Goal: Transaction & Acquisition: Download file/media

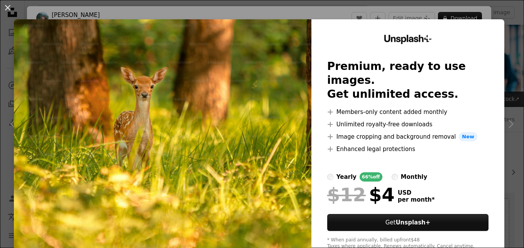
scroll to position [517, 0]
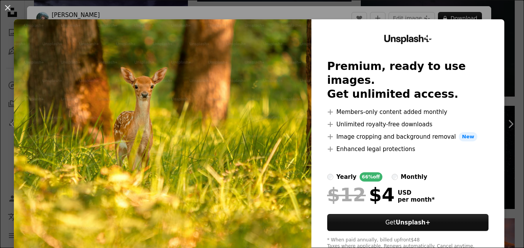
click at [282, 88] on img at bounding box center [162, 141] width 297 height 245
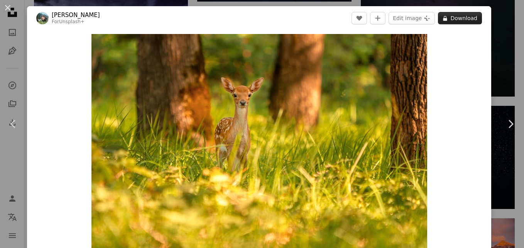
click at [456, 17] on button "A lock Download" at bounding box center [460, 18] width 44 height 12
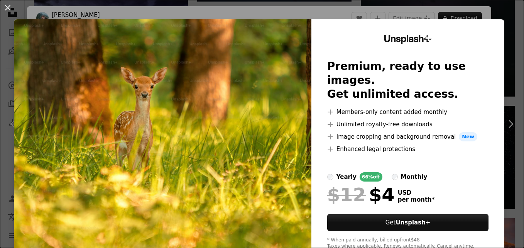
click at [7, 8] on button "An X shape" at bounding box center [7, 7] width 9 height 9
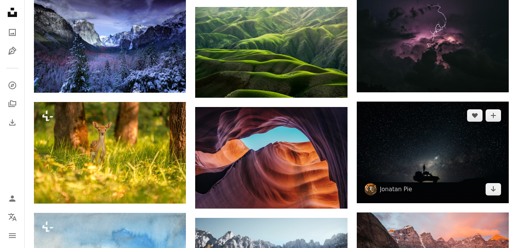
click at [462, 150] on img at bounding box center [433, 151] width 152 height 101
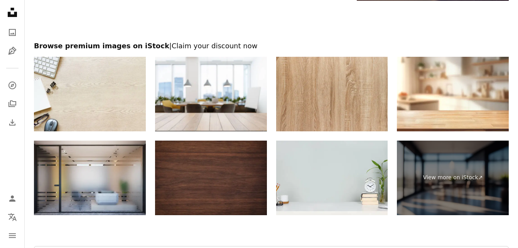
scroll to position [1160, 0]
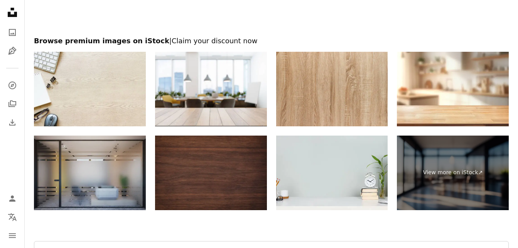
click at [81, 175] on img at bounding box center [90, 172] width 112 height 74
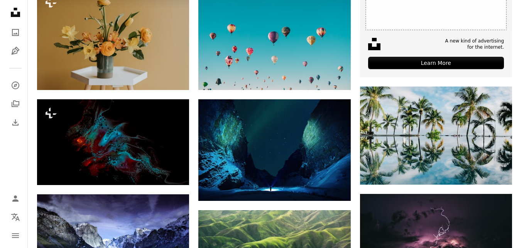
scroll to position [325, 0]
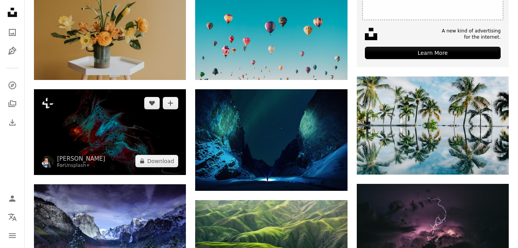
click at [162, 150] on img at bounding box center [110, 132] width 152 height 86
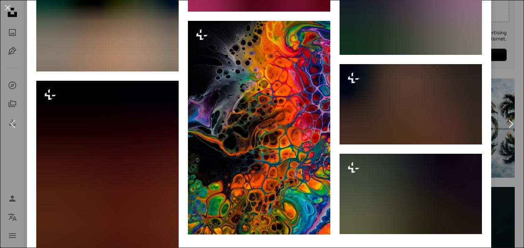
scroll to position [1173, 0]
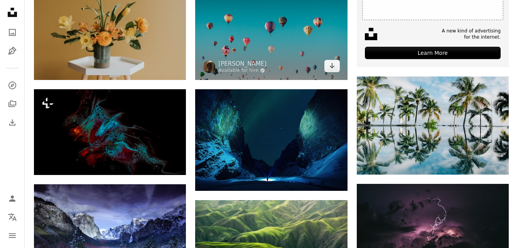
click at [291, 63] on img at bounding box center [271, 28] width 152 height 101
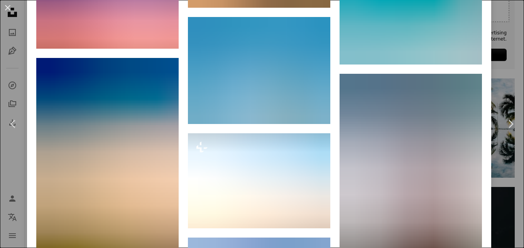
scroll to position [931, 0]
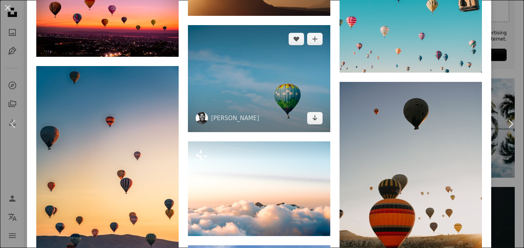
click at [284, 101] on img at bounding box center [259, 78] width 142 height 107
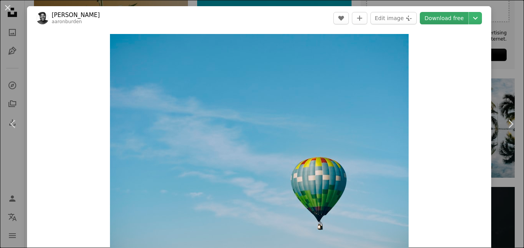
click at [433, 19] on link "Download free" at bounding box center [444, 18] width 49 height 12
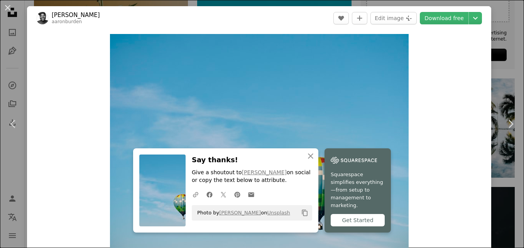
click at [8, 9] on button "An X shape" at bounding box center [7, 7] width 9 height 9
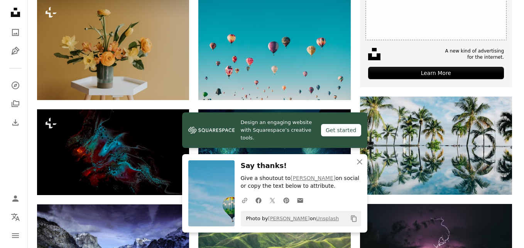
scroll to position [302, 0]
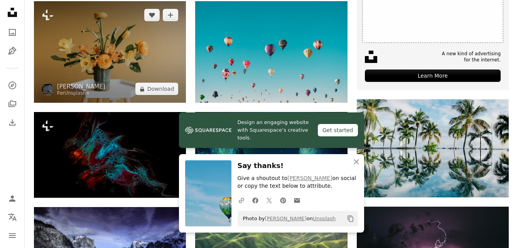
click at [142, 76] on img at bounding box center [110, 51] width 152 height 101
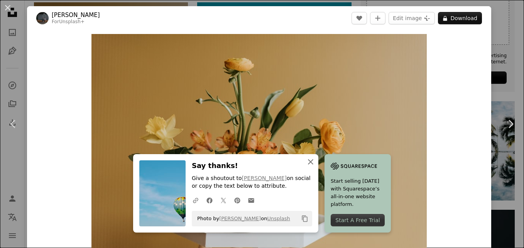
click at [307, 163] on icon "An X shape" at bounding box center [310, 161] width 9 height 9
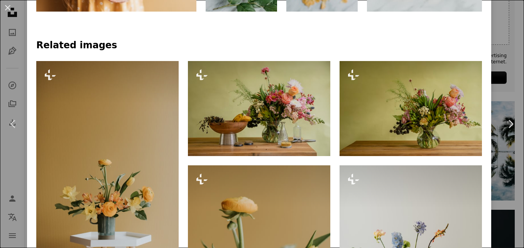
scroll to position [502, 0]
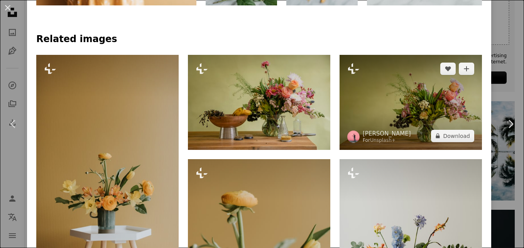
click at [403, 113] on img at bounding box center [410, 102] width 142 height 95
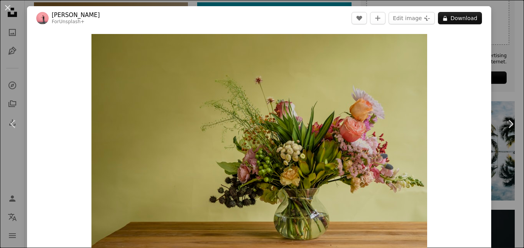
drag, startPoint x: 452, startPoint y: 20, endPoint x: 453, endPoint y: 56, distance: 36.6
click at [453, 56] on div "[PERSON_NAME] For Unsplash+ A heart A plus sign Edit image Plus sign for Unspla…" at bounding box center [259, 185] width 464 height 359
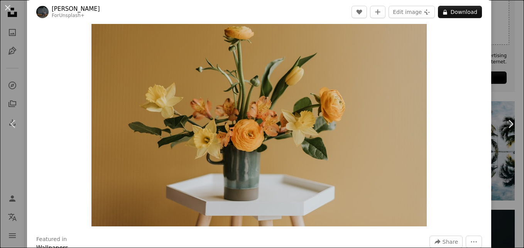
scroll to position [26, 0]
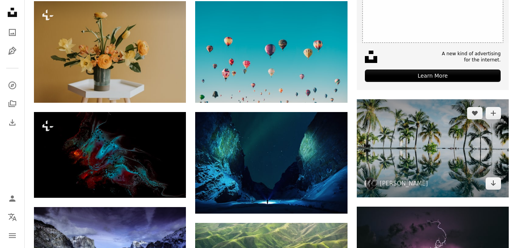
click at [405, 137] on img at bounding box center [433, 148] width 152 height 98
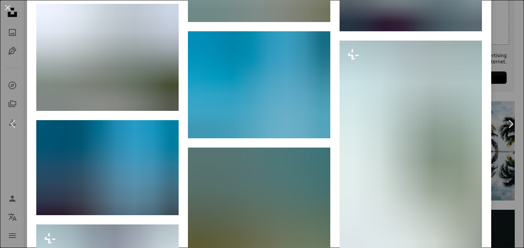
scroll to position [1297, 0]
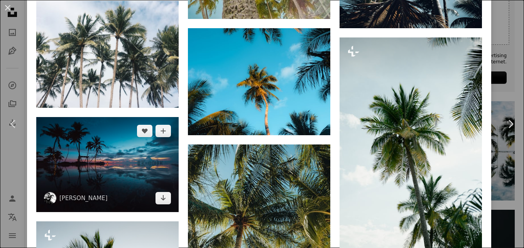
click at [87, 147] on img at bounding box center [107, 164] width 142 height 95
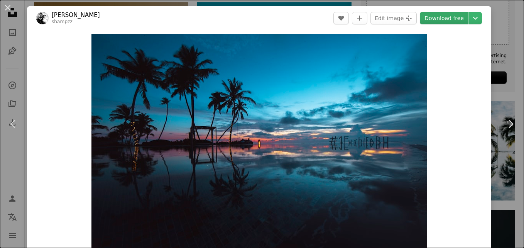
click at [437, 17] on link "Download free" at bounding box center [444, 18] width 49 height 12
